Goal: Find specific page/section: Find specific page/section

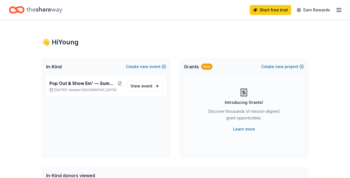
click at [193, 79] on div "Introducing Grants! Discover thousands of mission-aligned grant opportunities. …" at bounding box center [244, 114] width 120 height 78
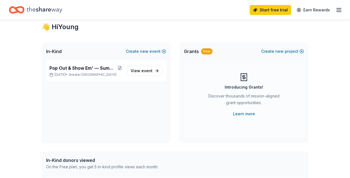
scroll to position [16, 0]
click at [147, 68] on span "event" at bounding box center [146, 70] width 11 height 5
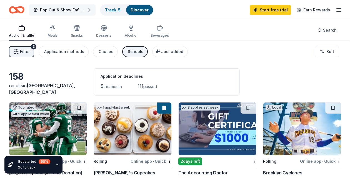
click at [70, 8] on span "Pop Out & Show Em' — Summer Mixer & Live Podcast Recording" at bounding box center [62, 10] width 44 height 7
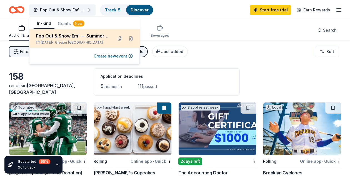
click at [82, 41] on span "Greater [GEOGRAPHIC_DATA]" at bounding box center [79, 42] width 48 height 4
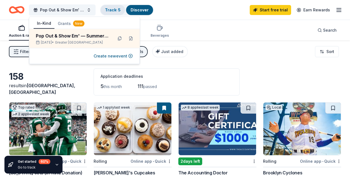
click at [116, 9] on link "Track · 5" at bounding box center [113, 9] width 16 height 5
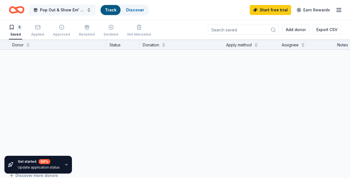
scroll to position [0, 0]
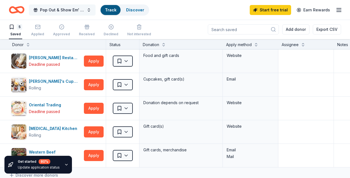
click at [73, 12] on span "Pop Out & Show Em' — Summer Mixer & Live Podcast Recording" at bounding box center [62, 10] width 44 height 7
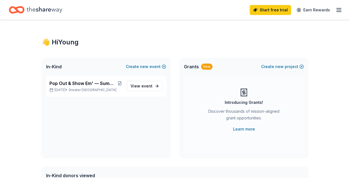
scroll to position [16, 0]
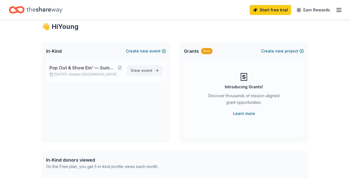
click at [158, 71] on link "View event" at bounding box center [145, 70] width 36 height 10
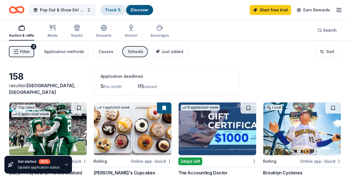
click at [112, 10] on link "Track · 5" at bounding box center [113, 9] width 16 height 5
click at [113, 11] on link "Track · 5" at bounding box center [113, 9] width 16 height 5
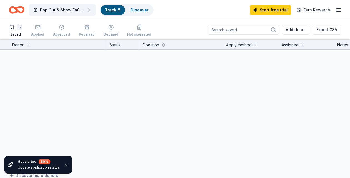
scroll to position [0, 0]
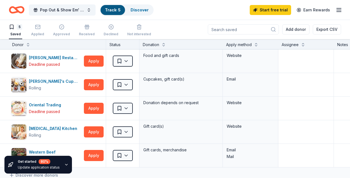
click at [113, 11] on link "Track · 5" at bounding box center [113, 9] width 16 height 5
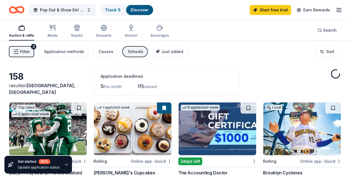
click at [337, 8] on line "button" at bounding box center [338, 8] width 4 height 0
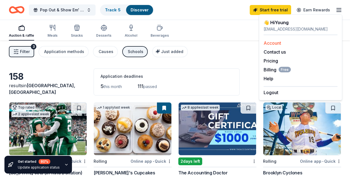
click at [273, 42] on link "Account" at bounding box center [271, 43] width 17 height 6
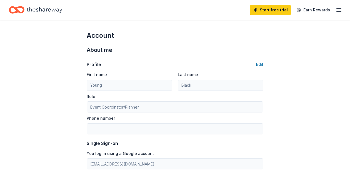
click at [338, 11] on icon "button" at bounding box center [338, 10] width 7 height 7
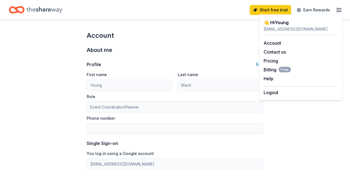
click at [49, 10] on icon "Home" at bounding box center [45, 10] width 36 height 6
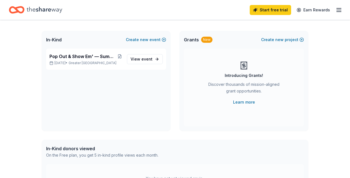
scroll to position [27, 0]
click at [206, 40] on div "New" at bounding box center [206, 40] width 11 height 6
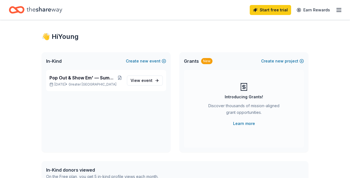
scroll to position [5, 0]
